Goal: Task Accomplishment & Management: Use online tool/utility

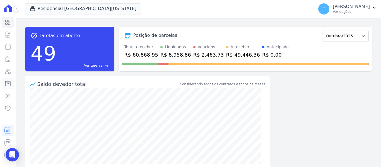
click at [8, 83] on icon at bounding box center [7, 83] width 7 height 7
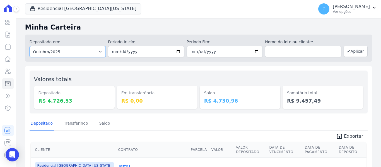
click at [89, 56] on select "Todos os meses Maio/2023 Junho/2023 Julho/2023 Agosto/2023 Setembro/2023 Outubr…" at bounding box center [68, 51] width 76 height 11
select select "09/2025"
click at [30, 46] on select "Todos os meses Maio/2023 Junho/2023 Julho/2023 Agosto/2023 Setembro/2023 Outubr…" at bounding box center [68, 51] width 76 height 11
click at [348, 52] on button "Aplicar" at bounding box center [356, 51] width 24 height 11
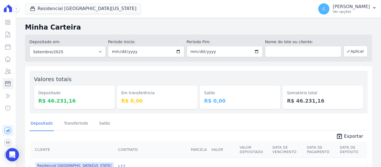
scroll to position [28, 0]
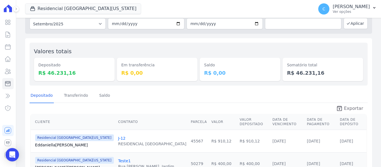
click at [346, 105] on span "unarchive Exportar" at bounding box center [199, 108] width 338 height 10
click at [345, 109] on span "Exportar" at bounding box center [353, 108] width 19 height 7
